Goal: Task Accomplishment & Management: Complete application form

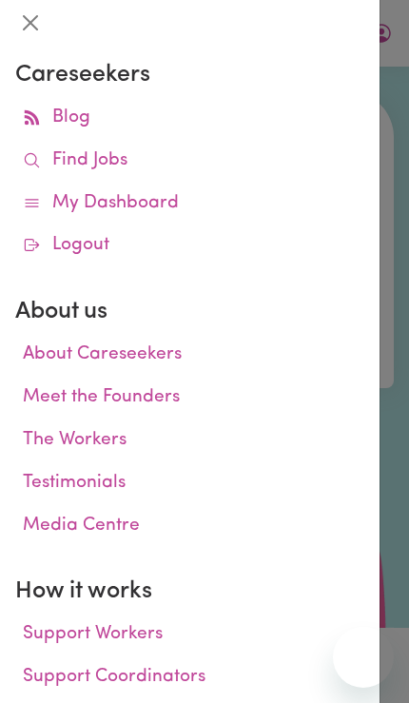
click at [211, 150] on link "Find Jobs" at bounding box center [189, 161] width 349 height 43
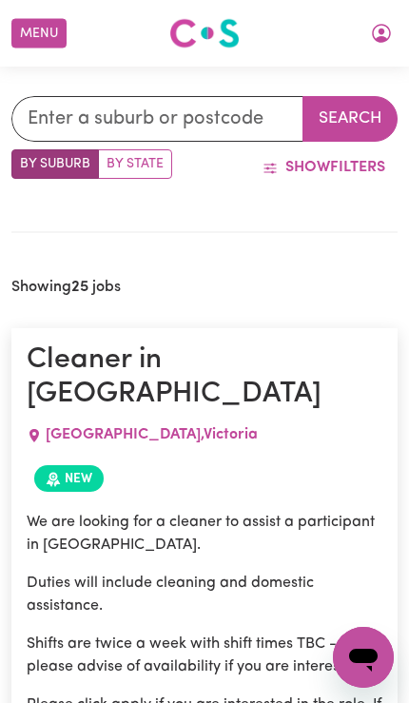
scroll to position [457, 0]
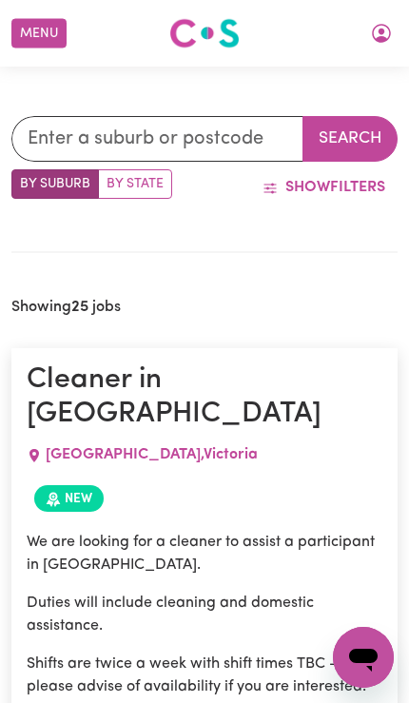
click at [374, 42] on icon "My Account" at bounding box center [381, 33] width 23 height 23
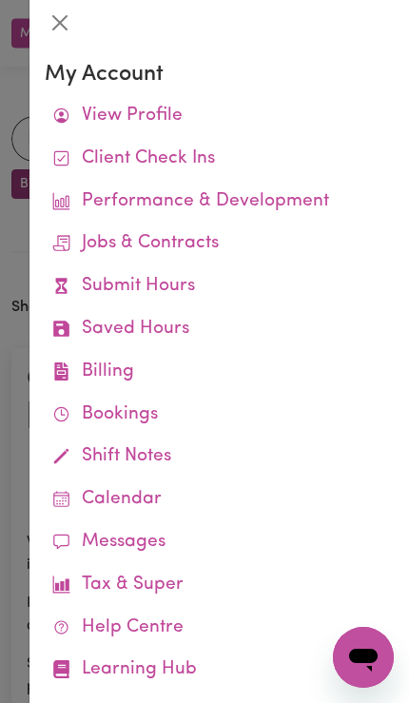
click at [279, 251] on link "Jobs & Contracts" at bounding box center [219, 244] width 349 height 43
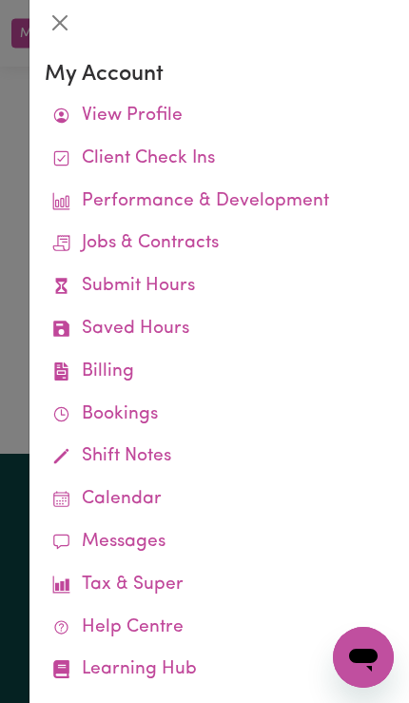
click at [24, 500] on div at bounding box center [204, 351] width 409 height 703
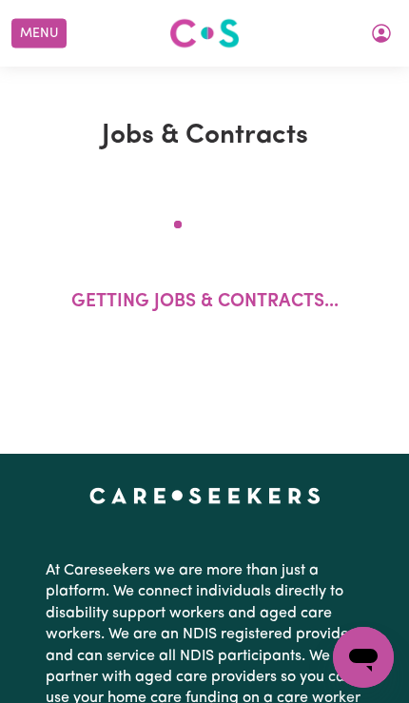
click at [387, 46] on button "My Account" at bounding box center [381, 33] width 40 height 32
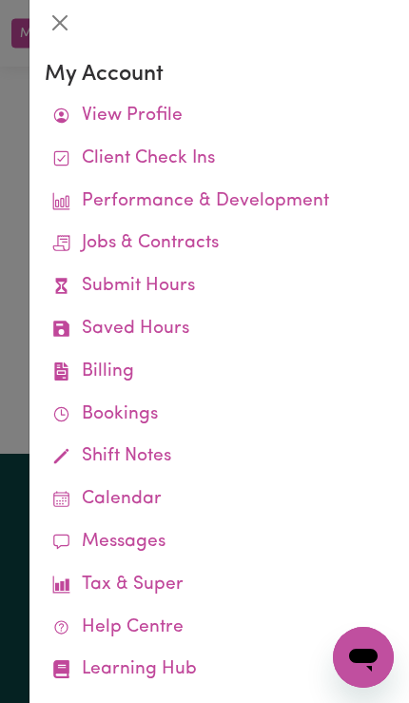
click at [256, 287] on link "Submit Hours" at bounding box center [219, 286] width 349 height 43
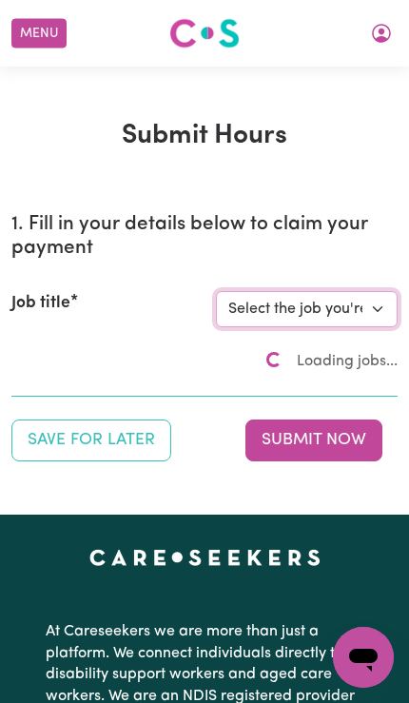
click at [346, 311] on select "Select the job you're submitting hours for..." at bounding box center [307, 309] width 182 height 36
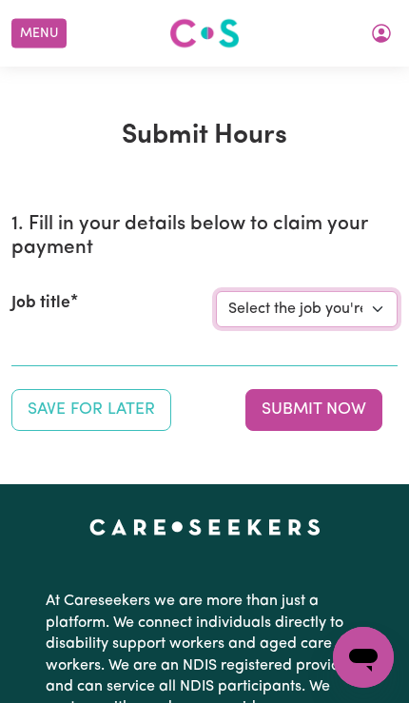
select select "14115"
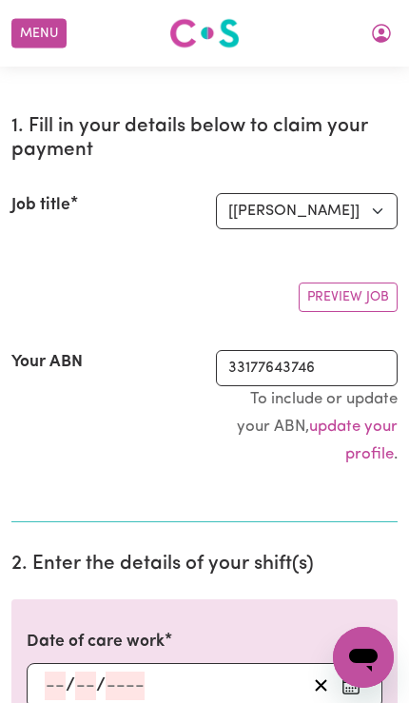
scroll to position [385, 0]
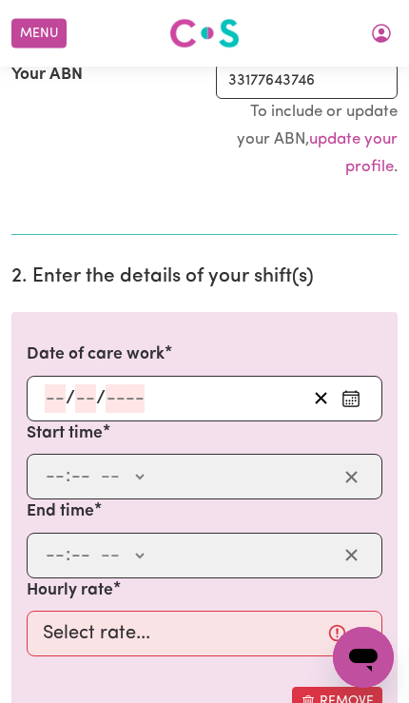
click at [351, 398] on icon "Enter the date of care work" at bounding box center [351, 398] width 19 height 19
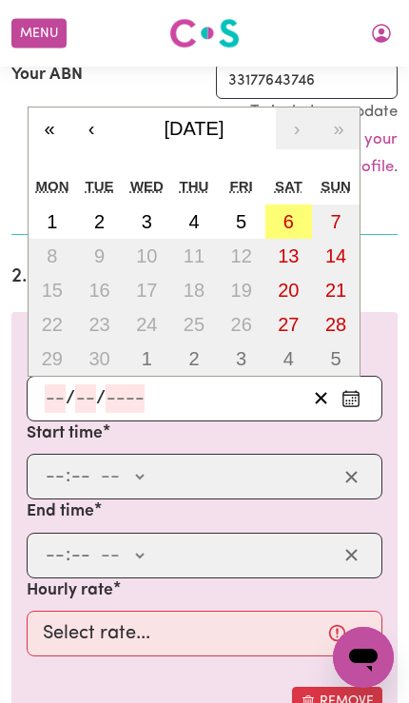
click at [297, 212] on button "6" at bounding box center [289, 222] width 48 height 34
type input "[DATE]"
type input "6"
type input "9"
type input "2025"
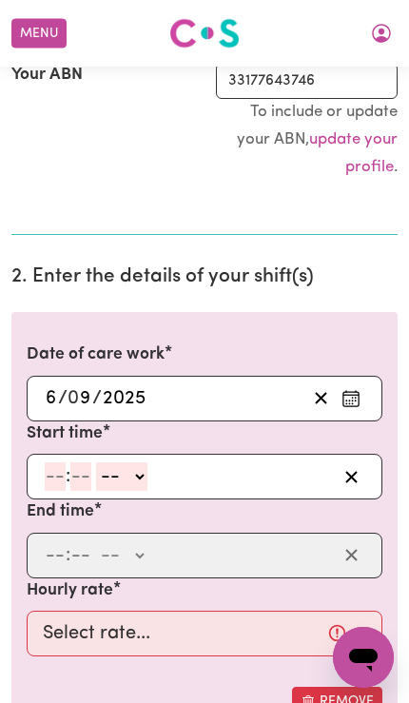
click at [115, 472] on select "-- AM PM" at bounding box center [121, 476] width 51 height 29
select select "pm"
click at [48, 467] on input "number" at bounding box center [55, 476] width 21 height 29
click at [47, 468] on input "number" at bounding box center [55, 476] width 21 height 29
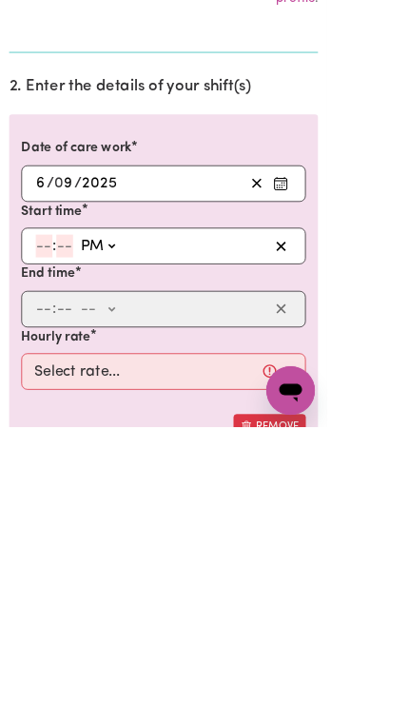
type input "3"
type input "0"
type input "15:00"
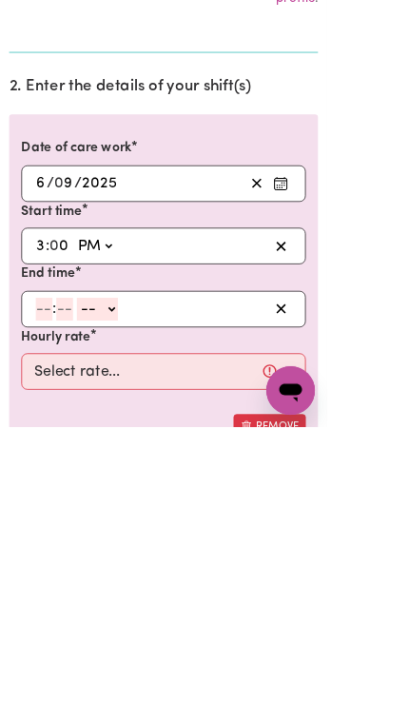
type input "0"
click at [144, 541] on select "-- AM PM" at bounding box center [121, 555] width 51 height 29
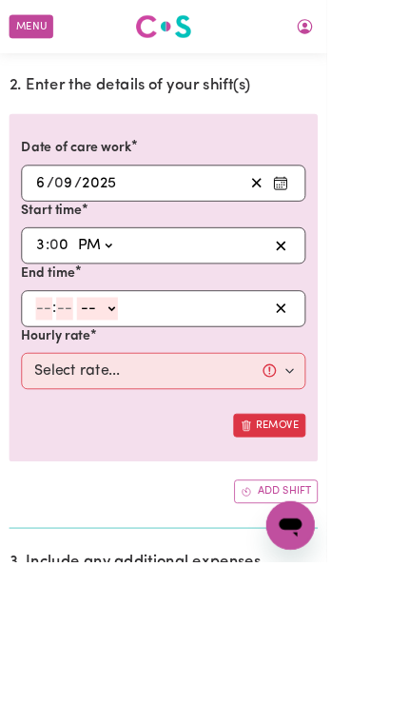
select select "pm"
click at [52, 381] on input "number" at bounding box center [55, 386] width 21 height 29
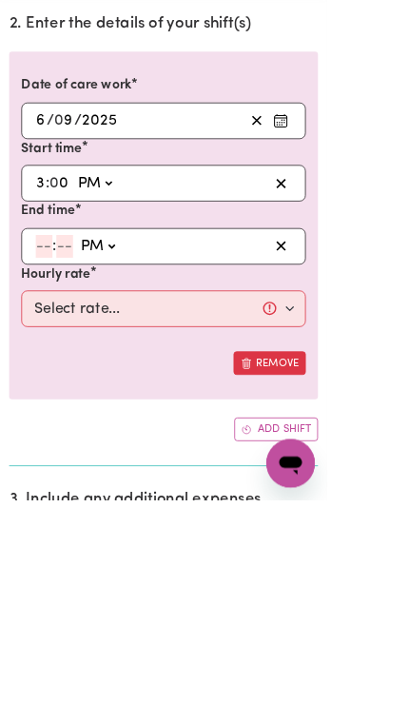
type input "9"
type input "3"
type input "21:03"
type input "30"
type input "21:30"
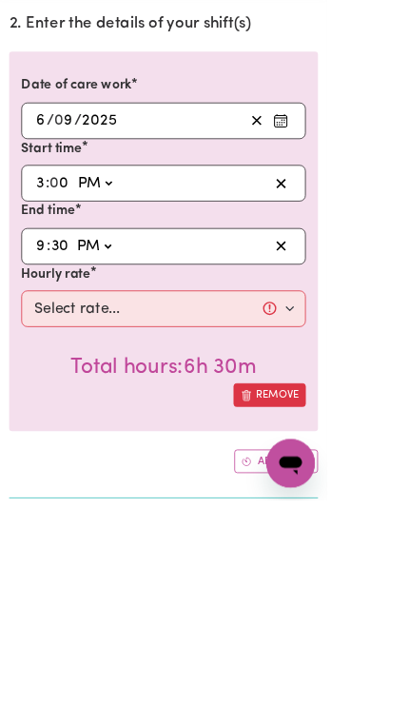
type input "30"
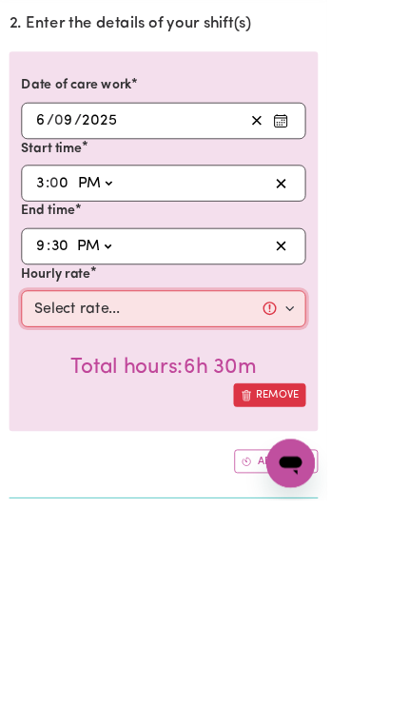
click at [344, 441] on select "Select rate... $57.17 (Weekday) $77.96 ([DATE]) $103.95 ([DATE]) $129.94 (Publi…" at bounding box center [205, 464] width 356 height 46
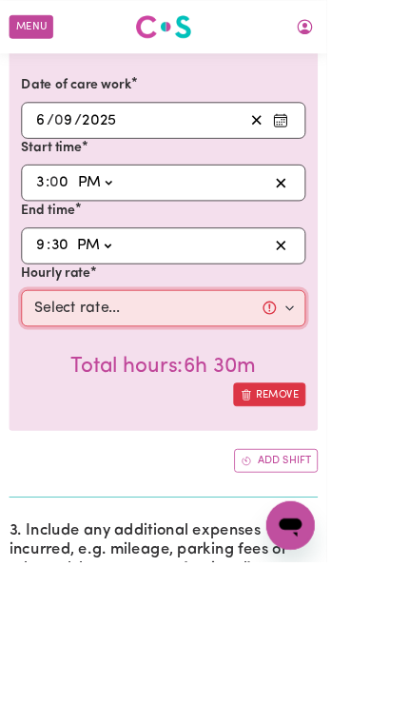
select select "77.96-[DATE]"
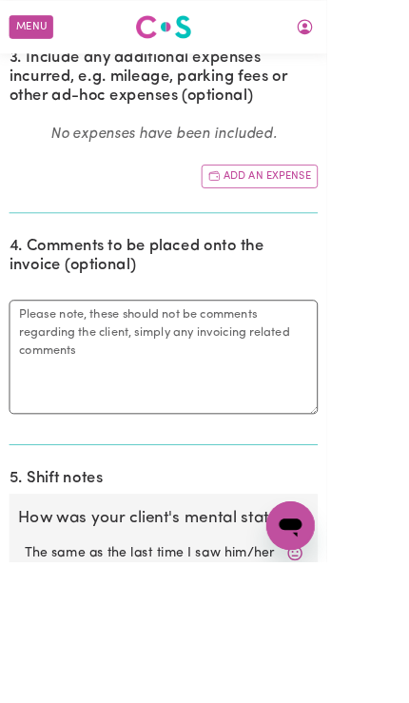
scroll to position [1225, 0]
radio input "true"
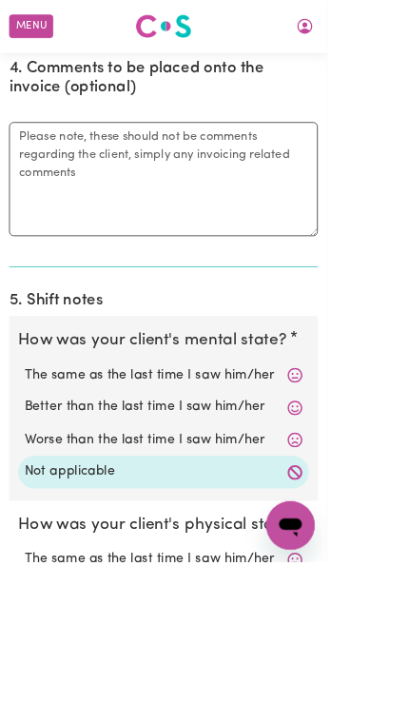
radio input "true"
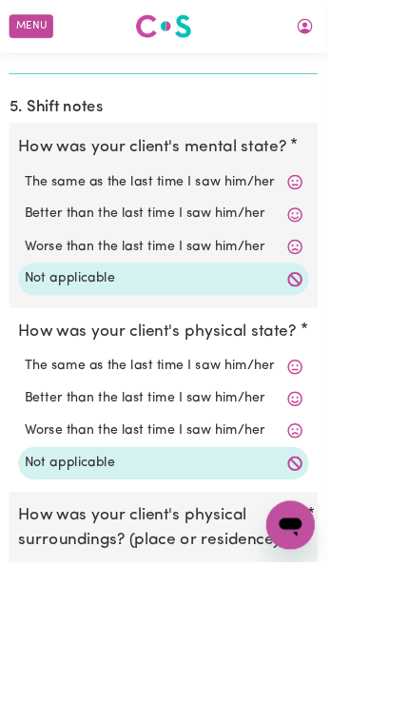
scroll to position [1777, 0]
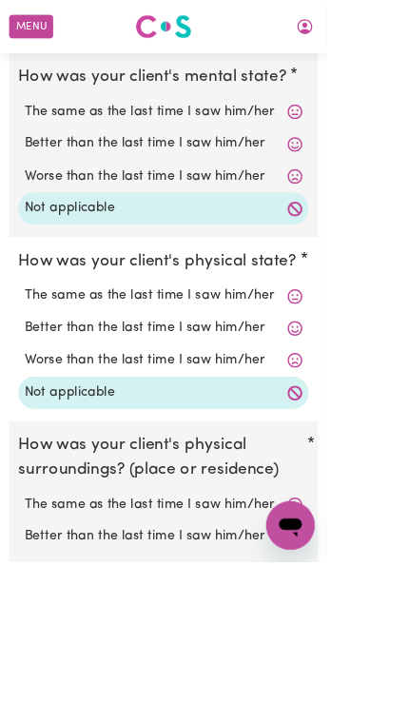
radio input "true"
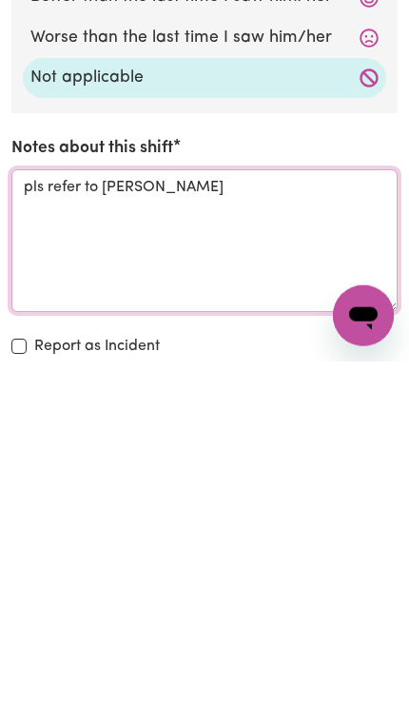
type textarea "pls refer to [PERSON_NAME]"
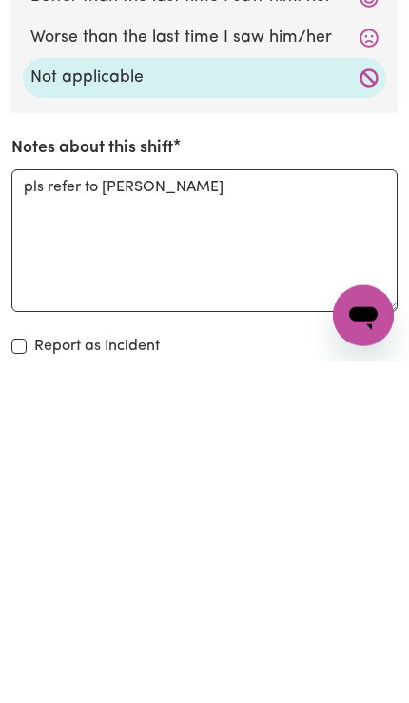
scroll to position [2452, 0]
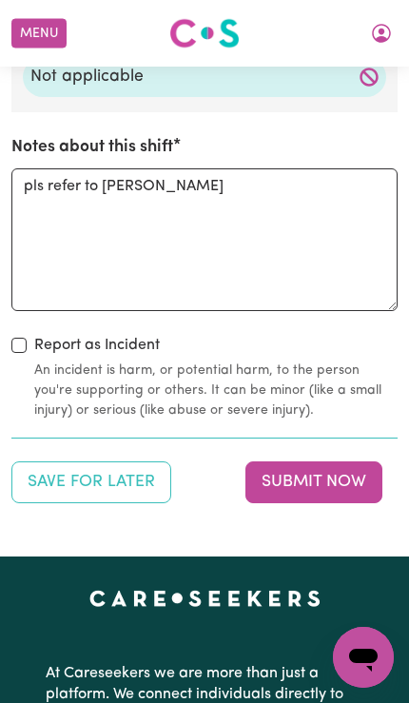
click at [349, 461] on button "Submit Now" at bounding box center [313, 482] width 137 height 42
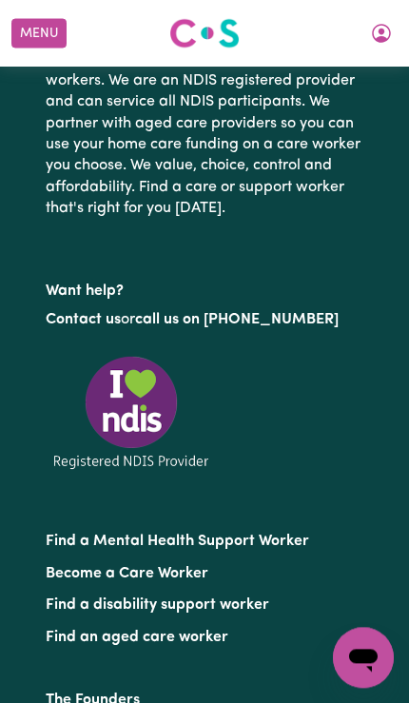
scroll to position [0, 0]
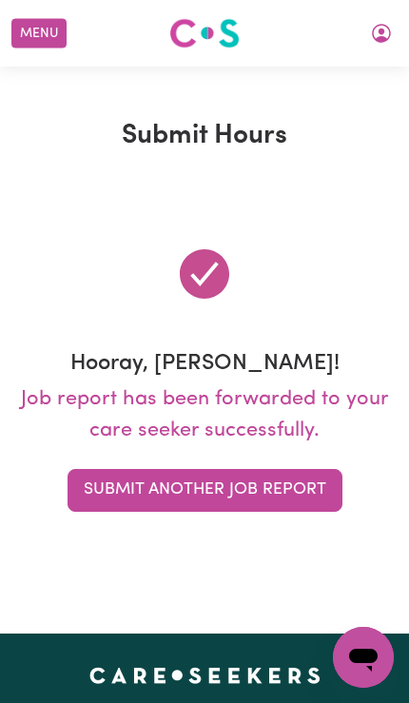
click at [381, 32] on icon "My Account" at bounding box center [382, 32] width 6 height 7
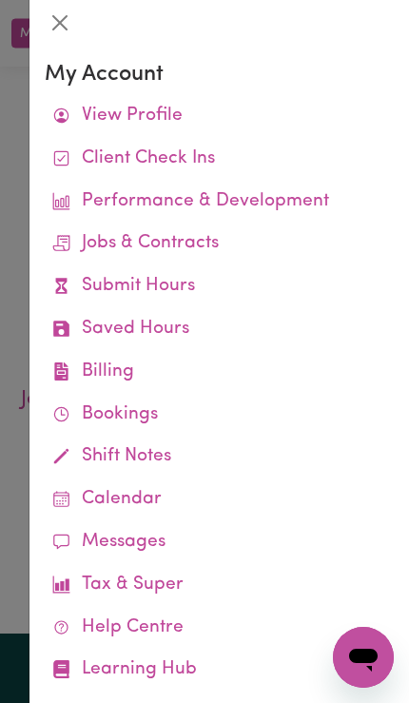
click at [0, 0] on link "Job Reports" at bounding box center [0, 0] width 0 height 0
